Goal: Information Seeking & Learning: Learn about a topic

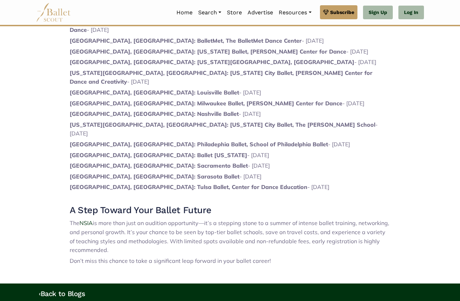
scroll to position [393, 0]
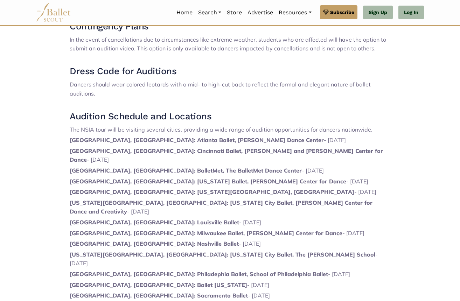
drag, startPoint x: 293, startPoint y: 181, endPoint x: 261, endPoint y: 179, distance: 32.2
click at [261, 179] on div "For aspiring dancers eager to advance their ballet training and career opportun…" at bounding box center [230, 141] width 321 height 529
drag, startPoint x: 261, startPoint y: 179, endPoint x: 100, endPoint y: 169, distance: 160.9
click at [99, 169] on div "For aspiring dancers eager to advance their ballet training and career opportun…" at bounding box center [230, 141] width 321 height 529
click at [340, 199] on span "[US_STATE][GEOGRAPHIC_DATA], [GEOGRAPHIC_DATA]: [US_STATE] City Ballet, [PERSON…" at bounding box center [221, 207] width 303 height 16
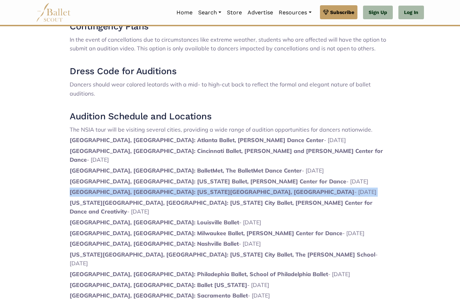
drag, startPoint x: 308, startPoint y: 182, endPoint x: 69, endPoint y: 173, distance: 239.1
click at [69, 173] on div "For aspiring dancers eager to advance their ballet training and career opportun…" at bounding box center [229, 139] width 399 height 542
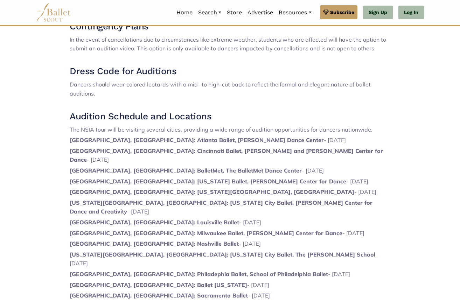
drag, startPoint x: 329, startPoint y: 112, endPoint x: 312, endPoint y: 124, distance: 21.4
click at [328, 112] on h3 "Audition Schedule and Locations" at bounding box center [230, 117] width 321 height 12
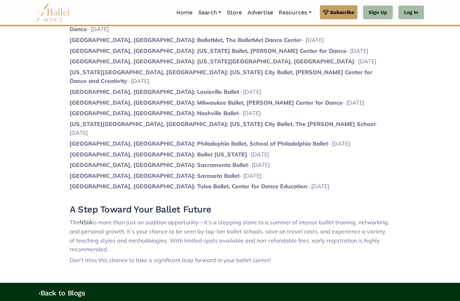
scroll to position [462, 0]
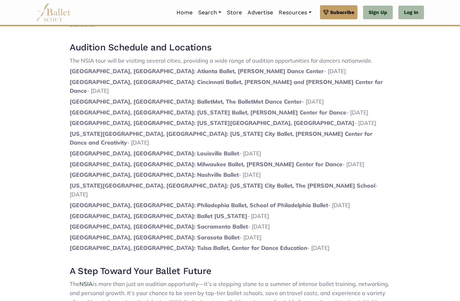
drag, startPoint x: 71, startPoint y: 109, endPoint x: 64, endPoint y: 108, distance: 6.7
click at [65, 108] on div "For aspiring dancers eager to advance their ballet training and career opportun…" at bounding box center [229, 70] width 399 height 542
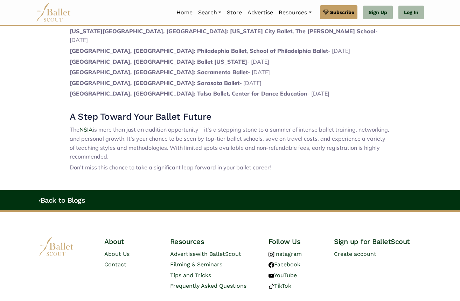
scroll to position [286, 0]
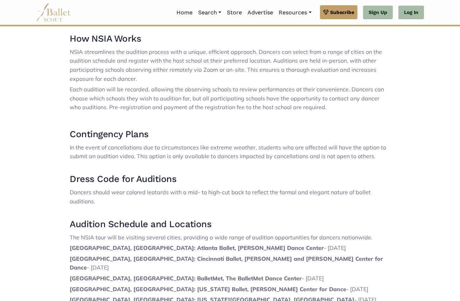
click at [300, 144] on span "In the event of cancellations due to circumstances like extreme weather, studen…" at bounding box center [228, 152] width 316 height 16
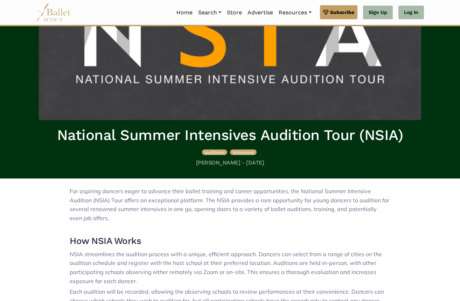
scroll to position [0, 0]
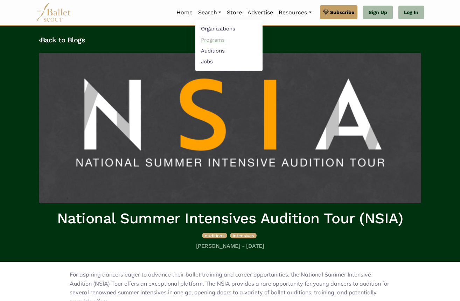
click at [211, 37] on link "Programs" at bounding box center [228, 39] width 67 height 11
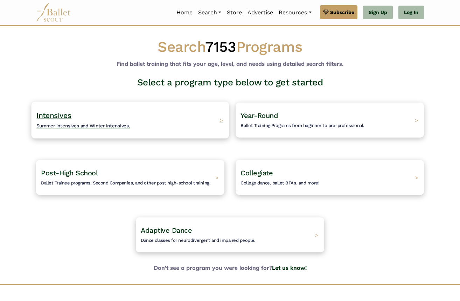
click at [182, 123] on div "Intensives Summer intensives and Winter intensives. >" at bounding box center [130, 119] width 198 height 37
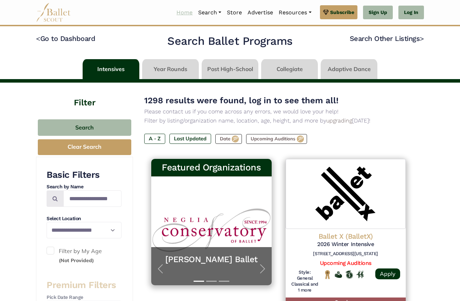
click at [180, 13] on link "Home" at bounding box center [185, 12] width 22 height 15
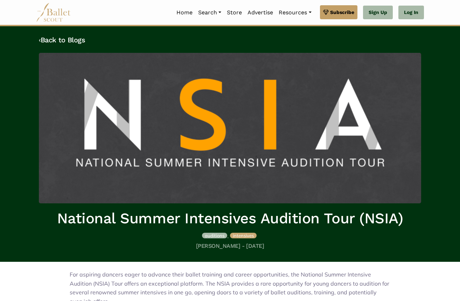
click at [218, 234] on span "auditions" at bounding box center [215, 236] width 20 height 6
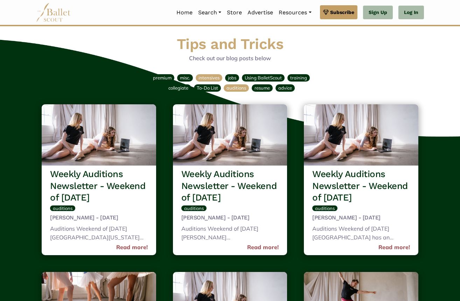
click at [214, 77] on span "intensives" at bounding box center [208, 78] width 21 height 6
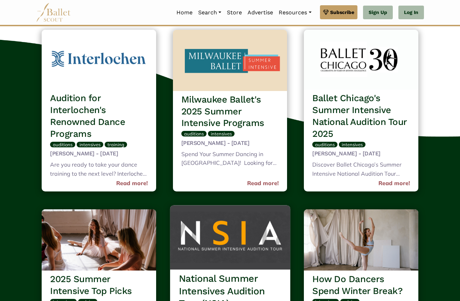
scroll to position [636, 0]
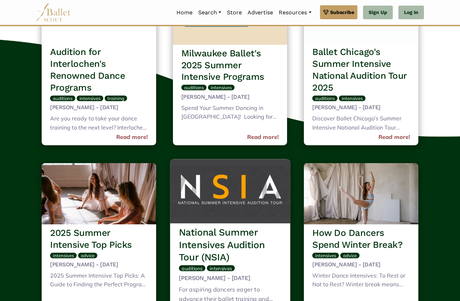
click at [257, 242] on h3 "National Summer Intensives Audition Tour (NSIA)" at bounding box center [230, 244] width 103 height 37
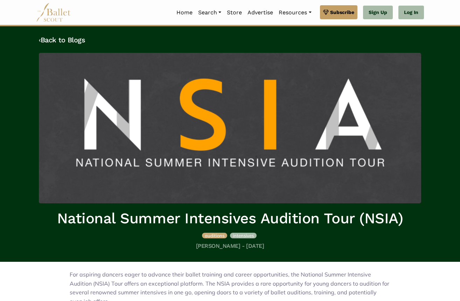
click at [244, 234] on span "intensives" at bounding box center [243, 236] width 21 height 6
